Goal: Transaction & Acquisition: Subscribe to service/newsletter

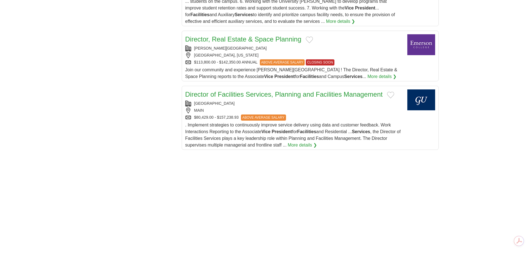
scroll to position [640, 0]
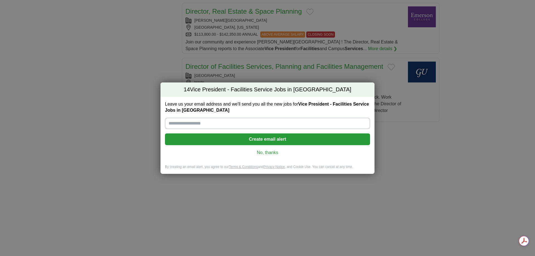
click at [216, 124] on input "Leave us your email address and we'll send you all the new jobs for Vice Presid…" at bounding box center [267, 123] width 205 height 11
type input "**********"
click at [286, 141] on button "Create email alert" at bounding box center [267, 139] width 205 height 12
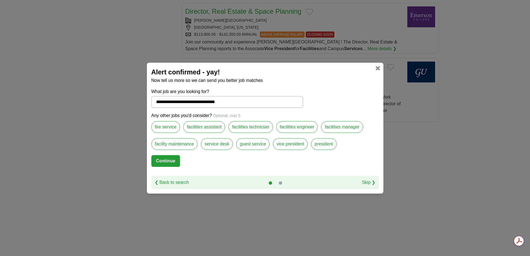
click at [179, 142] on label "facility maintenance" at bounding box center [174, 144] width 46 height 12
click at [313, 126] on label "facilities engineer" at bounding box center [297, 127] width 42 height 12
click at [294, 144] on label "vice president" at bounding box center [290, 144] width 35 height 12
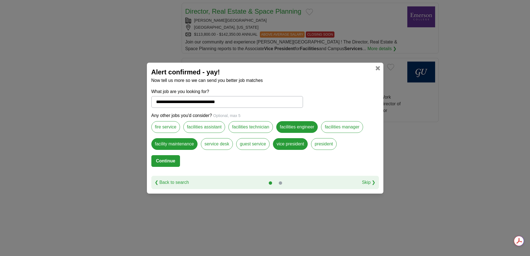
click at [352, 127] on label "facilities manager" at bounding box center [342, 127] width 42 height 12
click at [327, 148] on label "president" at bounding box center [324, 144] width 26 height 12
click at [171, 160] on button "Continue" at bounding box center [165, 161] width 29 height 12
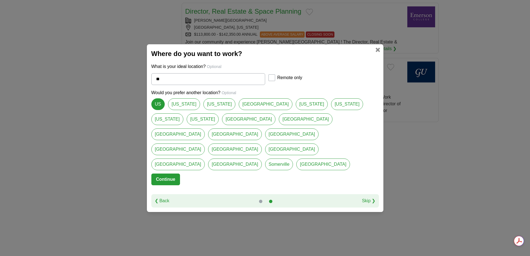
click at [166, 173] on button "Continue" at bounding box center [165, 179] width 29 height 12
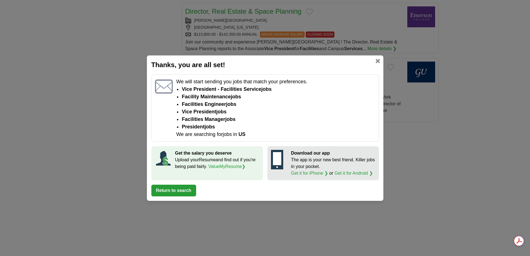
click at [174, 189] on button "Return to search" at bounding box center [173, 191] width 45 height 12
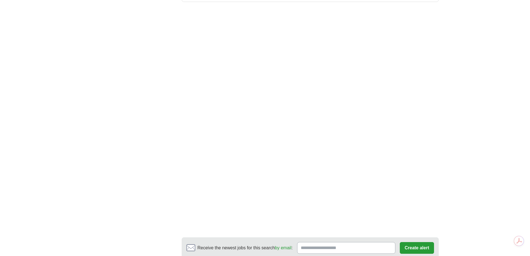
scroll to position [863, 0]
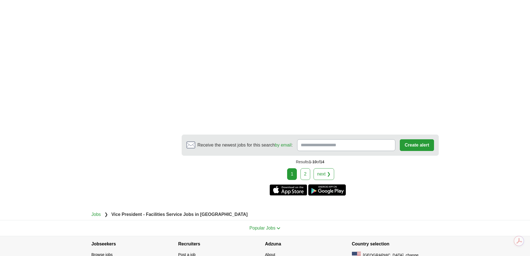
click at [323, 168] on link "next ❯" at bounding box center [324, 174] width 21 height 12
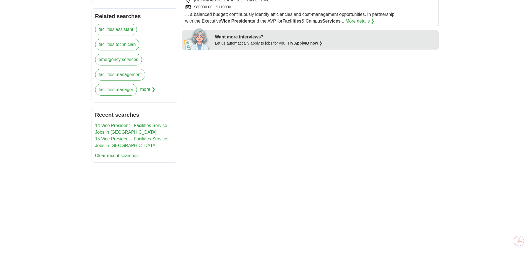
scroll to position [223, 0]
